Goal: Transaction & Acquisition: Register for event/course

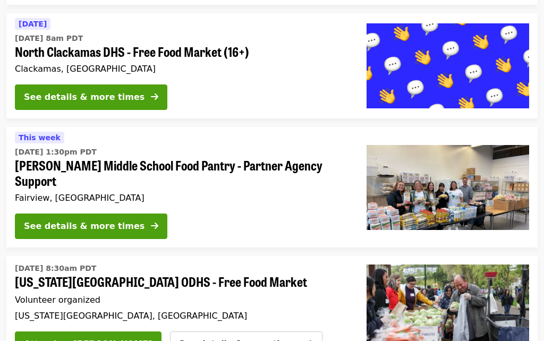
scroll to position [1043, 0]
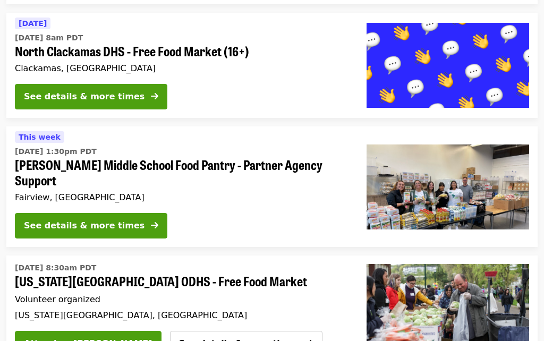
click at [41, 220] on div "See details & more times" at bounding box center [84, 226] width 120 height 13
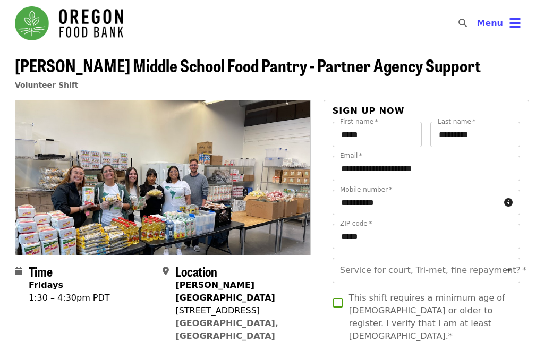
click at [513, 24] on icon "bars icon" at bounding box center [514, 22] width 11 height 15
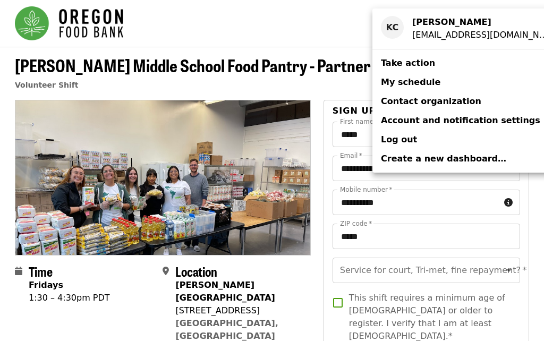
click at [416, 82] on span "My schedule" at bounding box center [410, 82] width 59 height 10
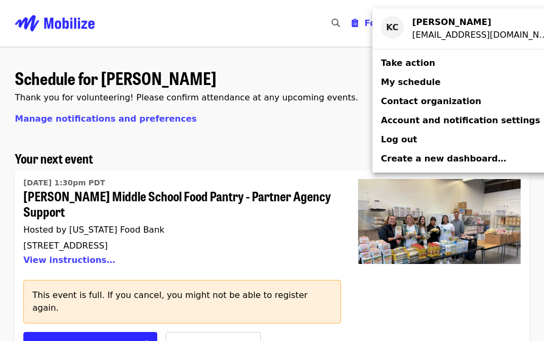
click at [493, 305] on div "Account menu" at bounding box center [272, 170] width 544 height 341
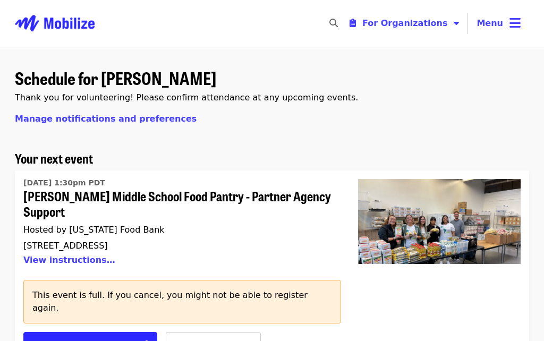
click at [513, 22] on icon "bars icon" at bounding box center [514, 22] width 11 height 15
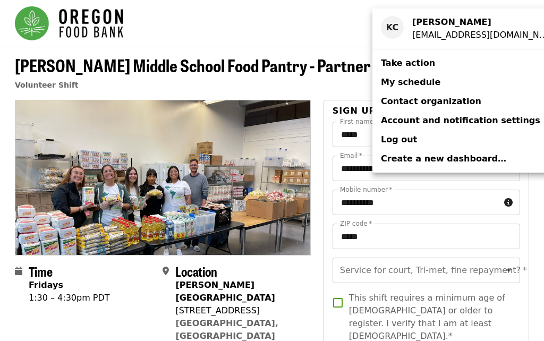
click at [354, 270] on div "Account menu" at bounding box center [272, 170] width 544 height 341
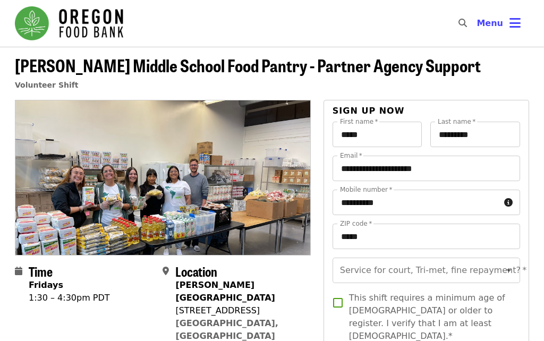
click at [511, 263] on button "Open" at bounding box center [508, 270] width 15 height 15
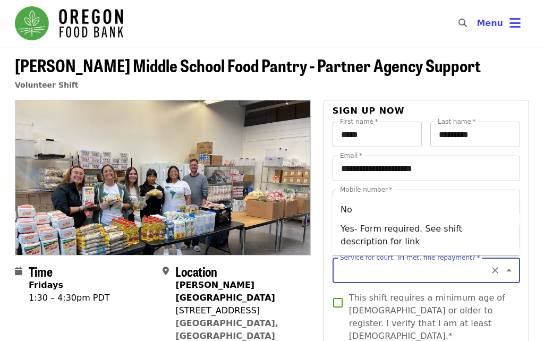
scroll to position [7, 0]
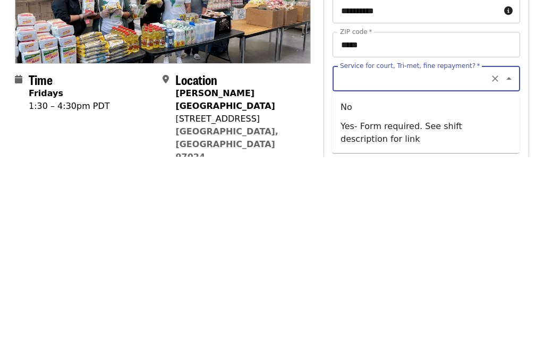
click at [508, 256] on icon "Close" at bounding box center [508, 262] width 13 height 13
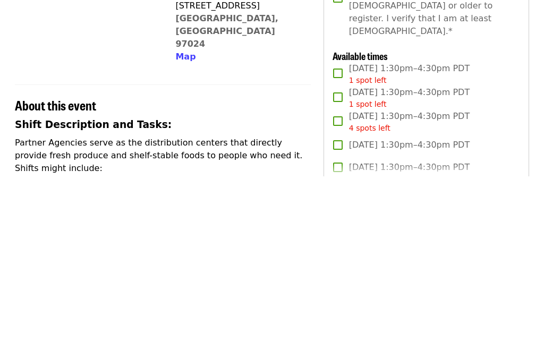
scroll to position [140, 0]
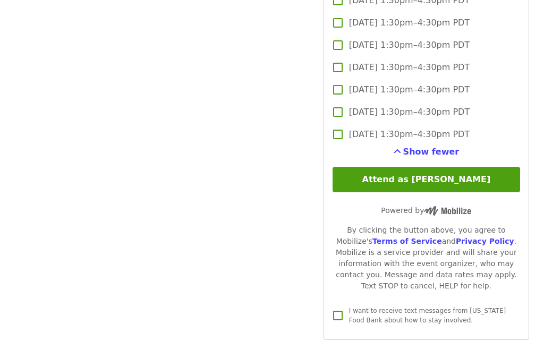
scroll to position [1171, 0]
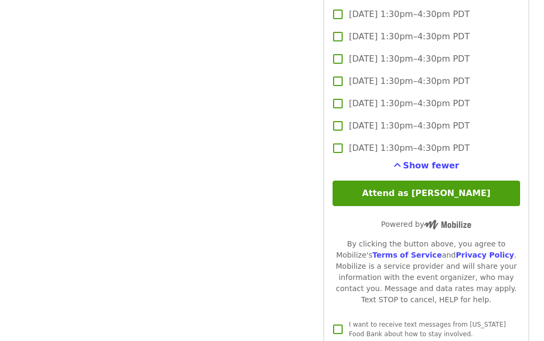
click at [438, 180] on button "Attend as [PERSON_NAME]" at bounding box center [425, 192] width 187 height 25
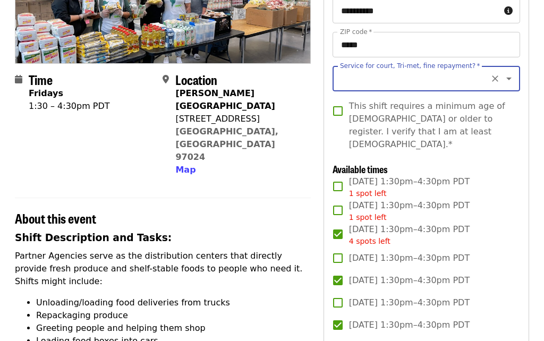
click at [501, 76] on button "Open" at bounding box center [508, 78] width 15 height 15
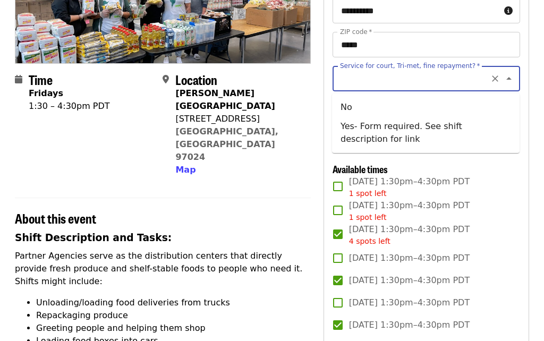
click at [512, 76] on icon "Close" at bounding box center [508, 78] width 13 height 13
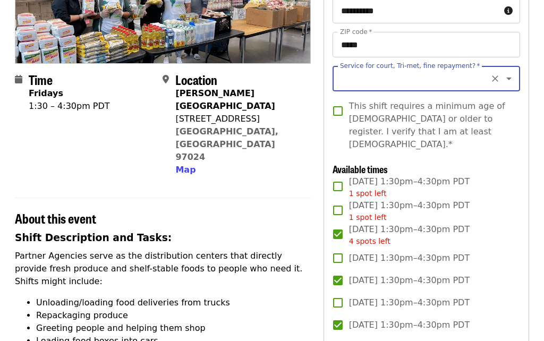
click at [513, 73] on icon "Open" at bounding box center [508, 78] width 13 height 13
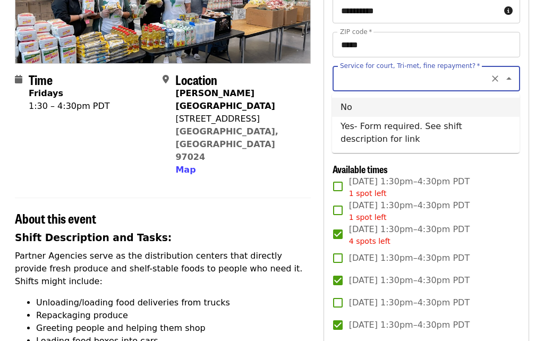
click at [350, 107] on li "No" at bounding box center [425, 107] width 187 height 19
type input "**"
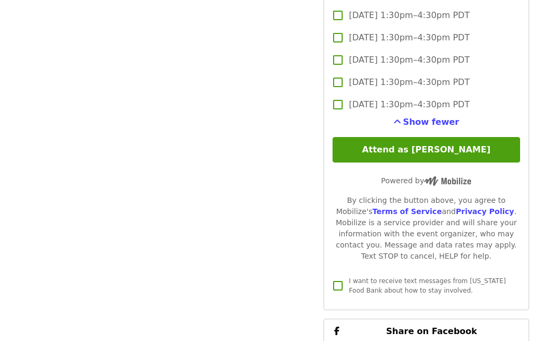
scroll to position [1219, 0]
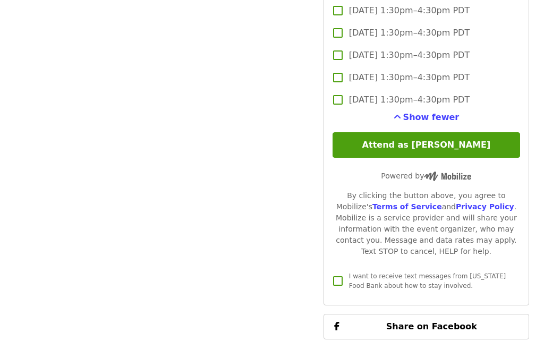
click at [443, 132] on button "Attend as [PERSON_NAME]" at bounding box center [425, 144] width 187 height 25
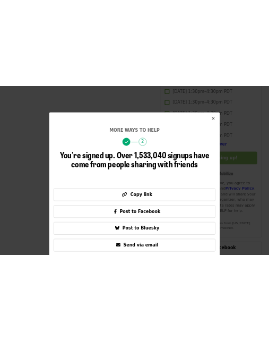
scroll to position [1174, 0]
